Goal: Understand site structure: Grasp the organization and layout of the website

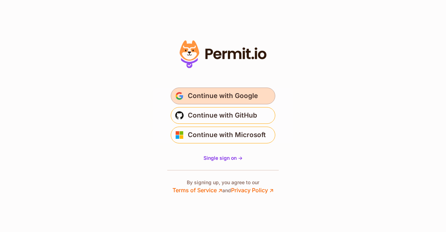
click at [206, 94] on span "Continue with Google" at bounding box center [223, 95] width 70 height 11
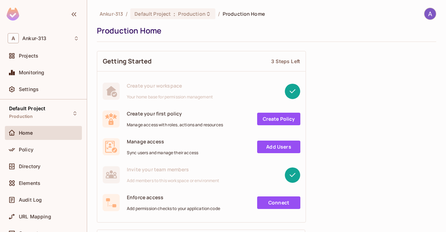
click at [424, 11] on img at bounding box center [429, 13] width 11 height 11
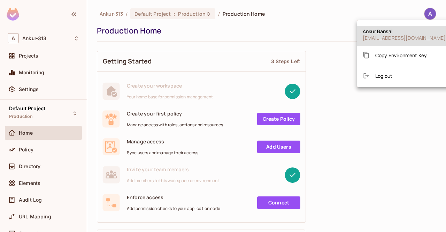
click at [391, 77] on span "Log out" at bounding box center [383, 75] width 17 height 7
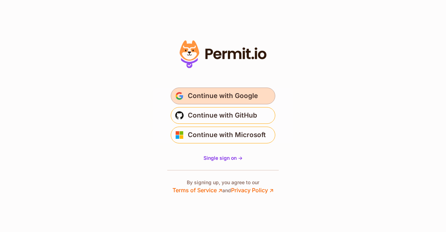
click at [188, 95] on span "Continue with Google" at bounding box center [223, 95] width 70 height 11
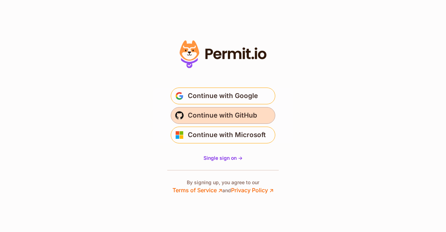
click at [217, 114] on span "Continue with GitHub" at bounding box center [222, 115] width 69 height 11
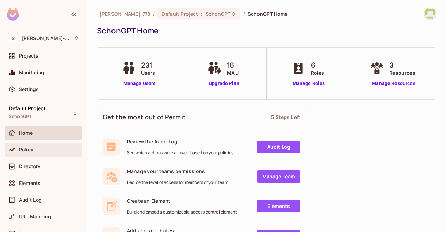
click at [41, 151] on div "Policy" at bounding box center [49, 150] width 60 height 6
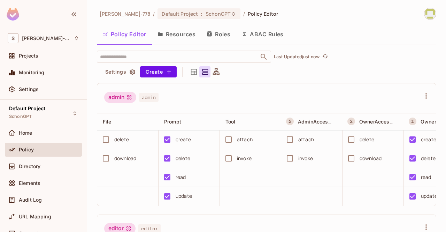
click at [186, 36] on button "Resources" at bounding box center [176, 33] width 49 height 17
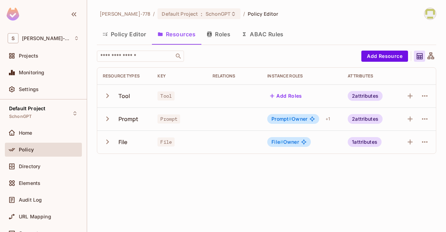
click at [109, 97] on icon "button" at bounding box center [107, 95] width 9 height 9
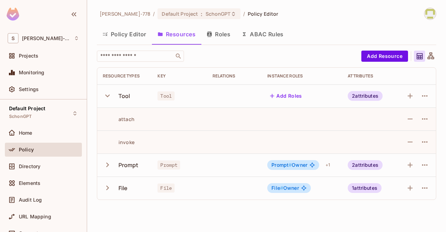
click at [218, 28] on button "Roles" at bounding box center [218, 33] width 35 height 17
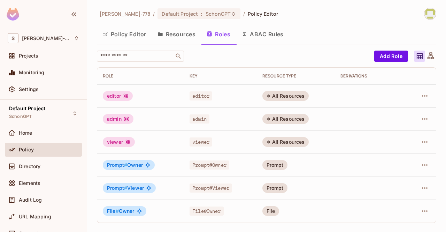
click at [266, 31] on button "ABAC Rules" at bounding box center [262, 33] width 53 height 17
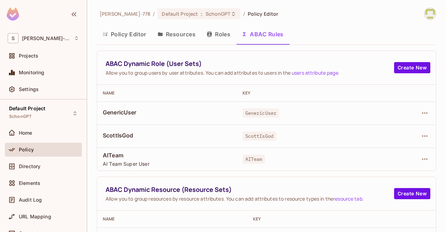
click at [222, 35] on button "Roles" at bounding box center [218, 33] width 35 height 17
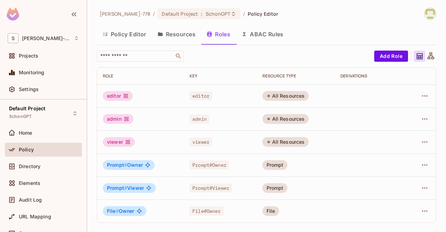
click at [186, 38] on button "Resources" at bounding box center [176, 33] width 49 height 17
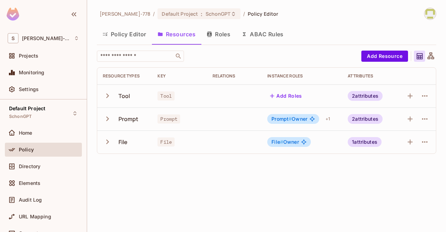
click at [136, 37] on button "Policy Editor" at bounding box center [124, 33] width 55 height 17
